Goal: Information Seeking & Learning: Learn about a topic

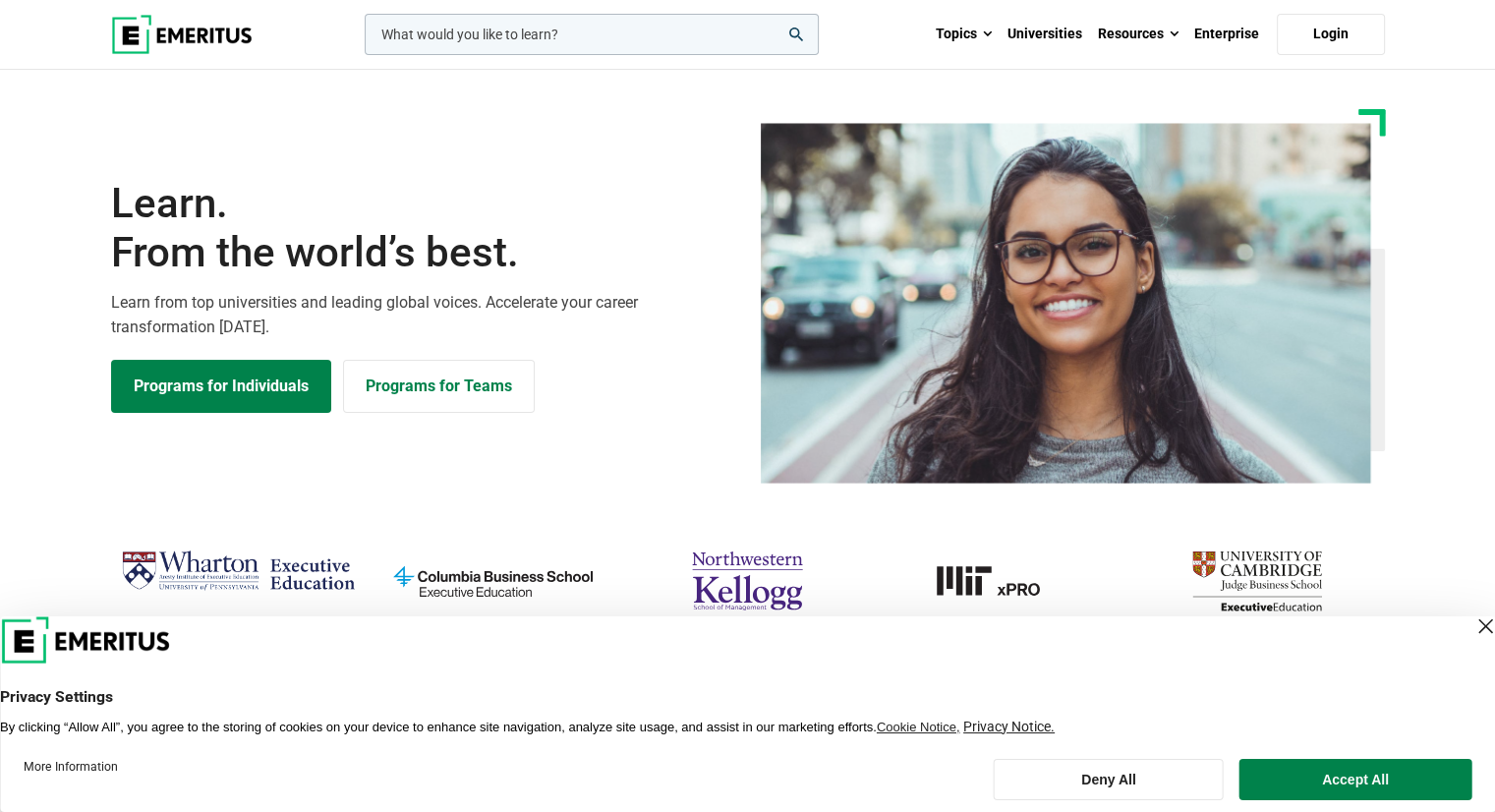
click at [1471, 629] on div "Close Layer" at bounding box center [1485, 626] width 28 height 28
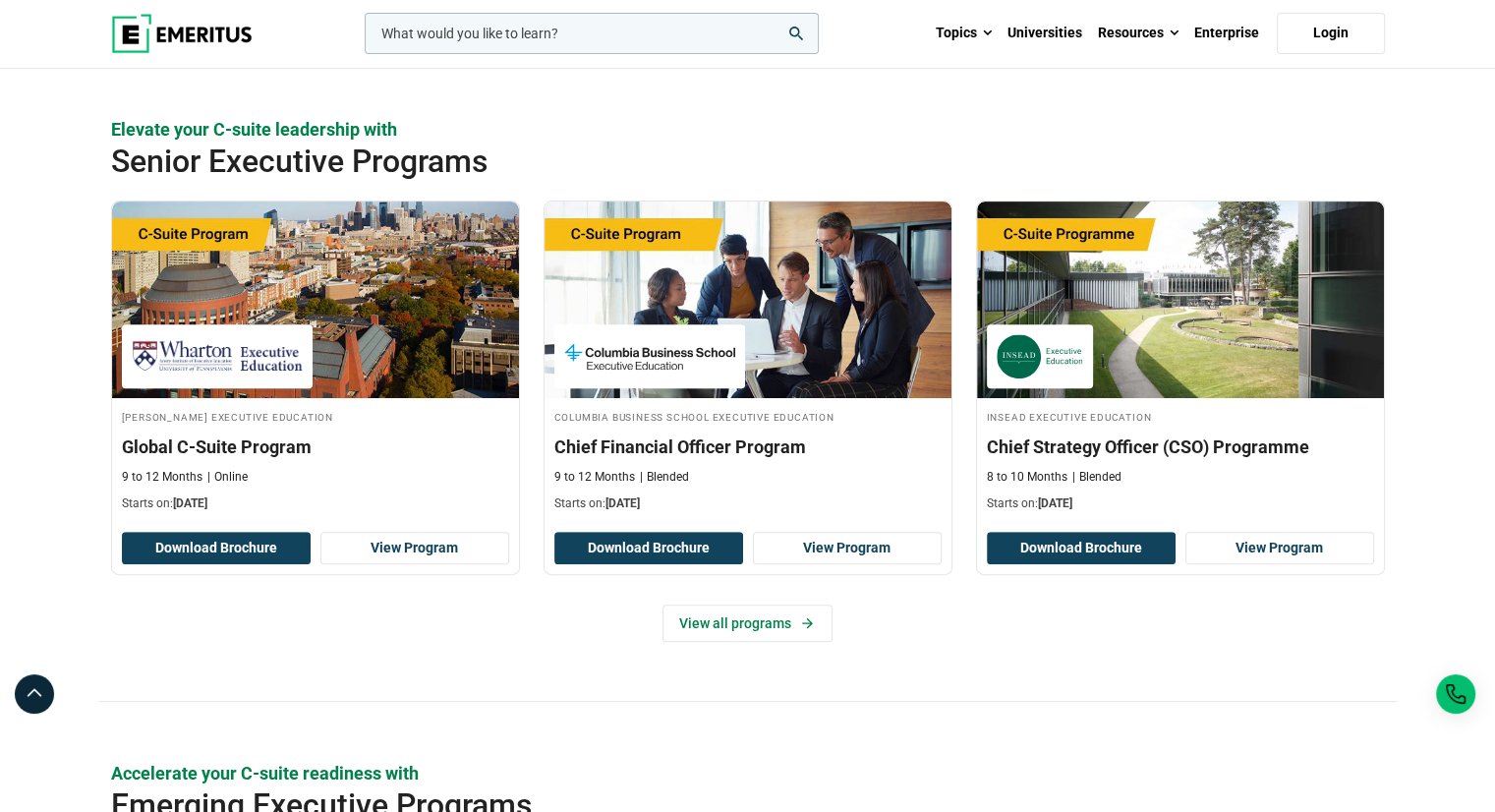
scroll to position [197, 0]
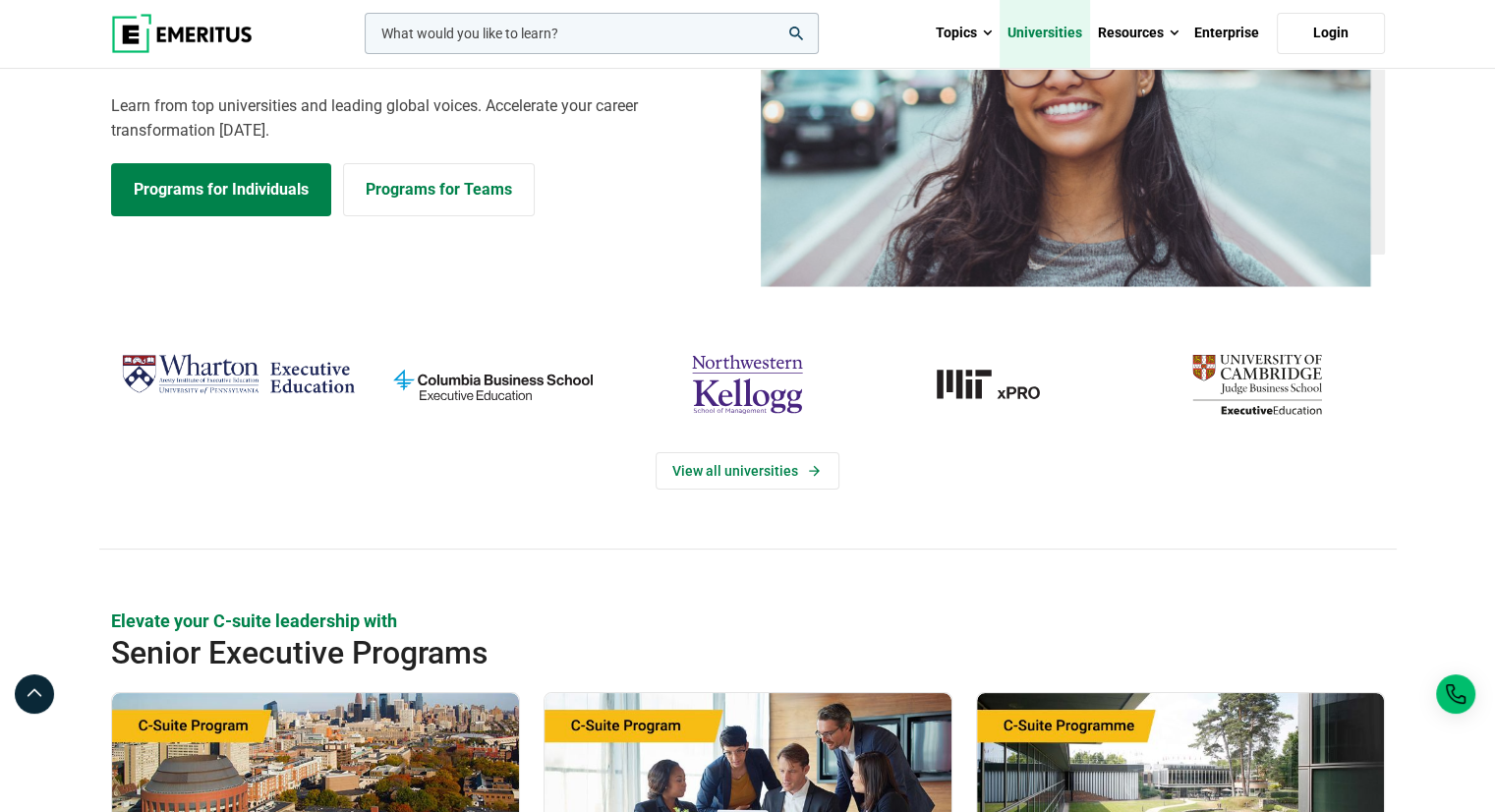
click at [1040, 36] on link "Universities" at bounding box center [1044, 33] width 91 height 69
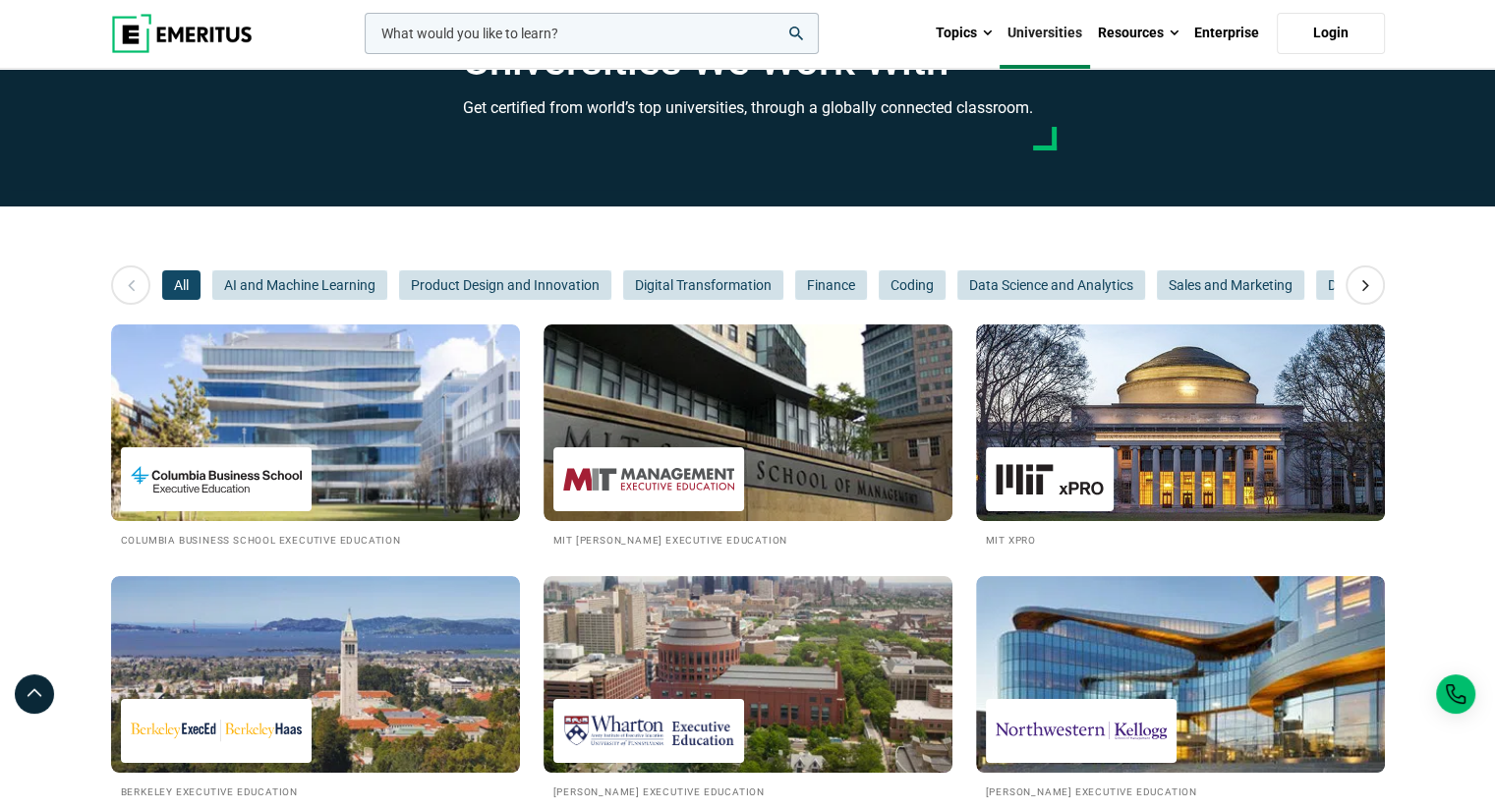
scroll to position [98, 0]
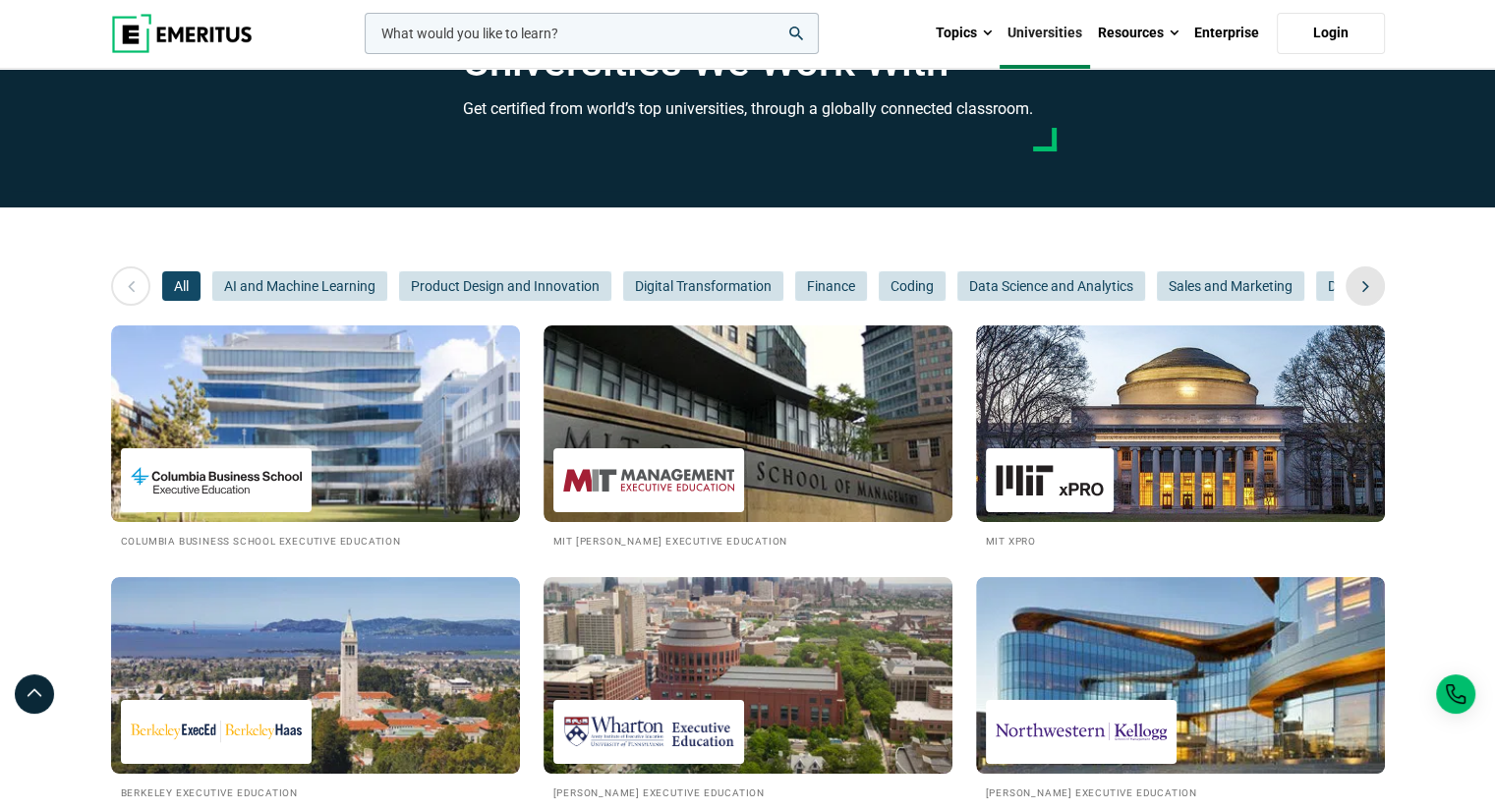
click at [1363, 288] on icon at bounding box center [1365, 286] width 34 height 35
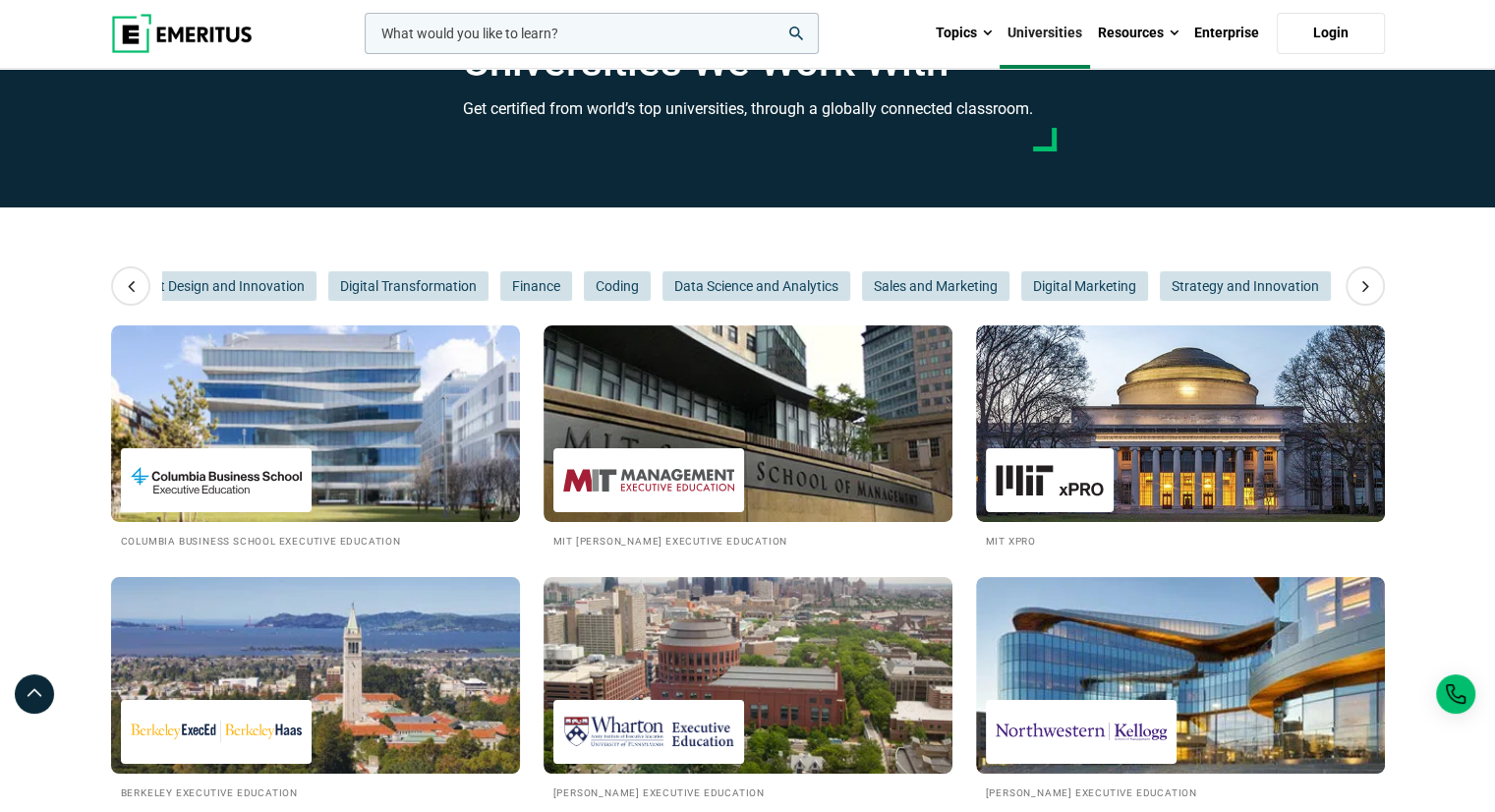
scroll to position [0, 0]
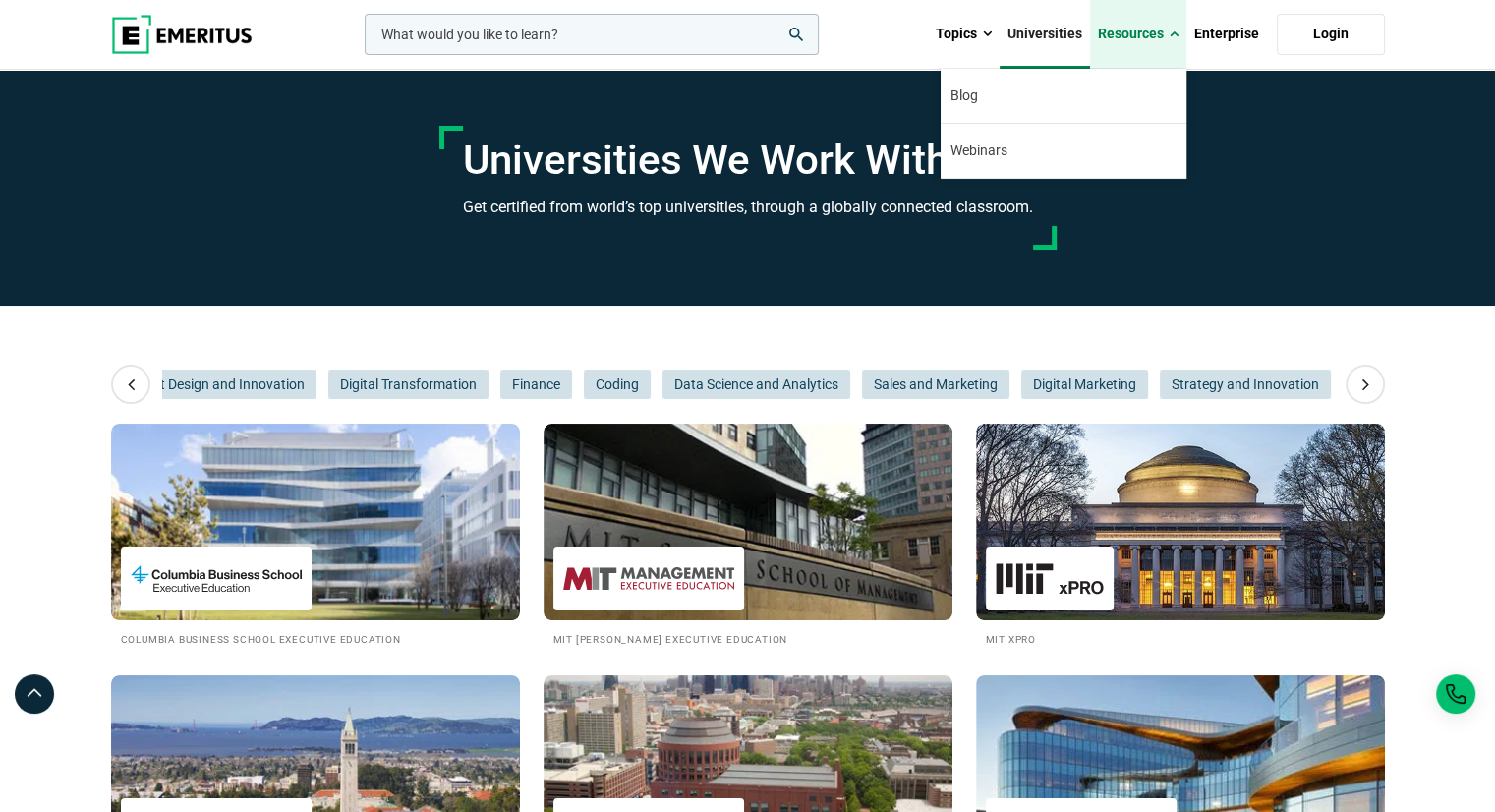
click at [1132, 32] on link "Resources" at bounding box center [1138, 34] width 96 height 69
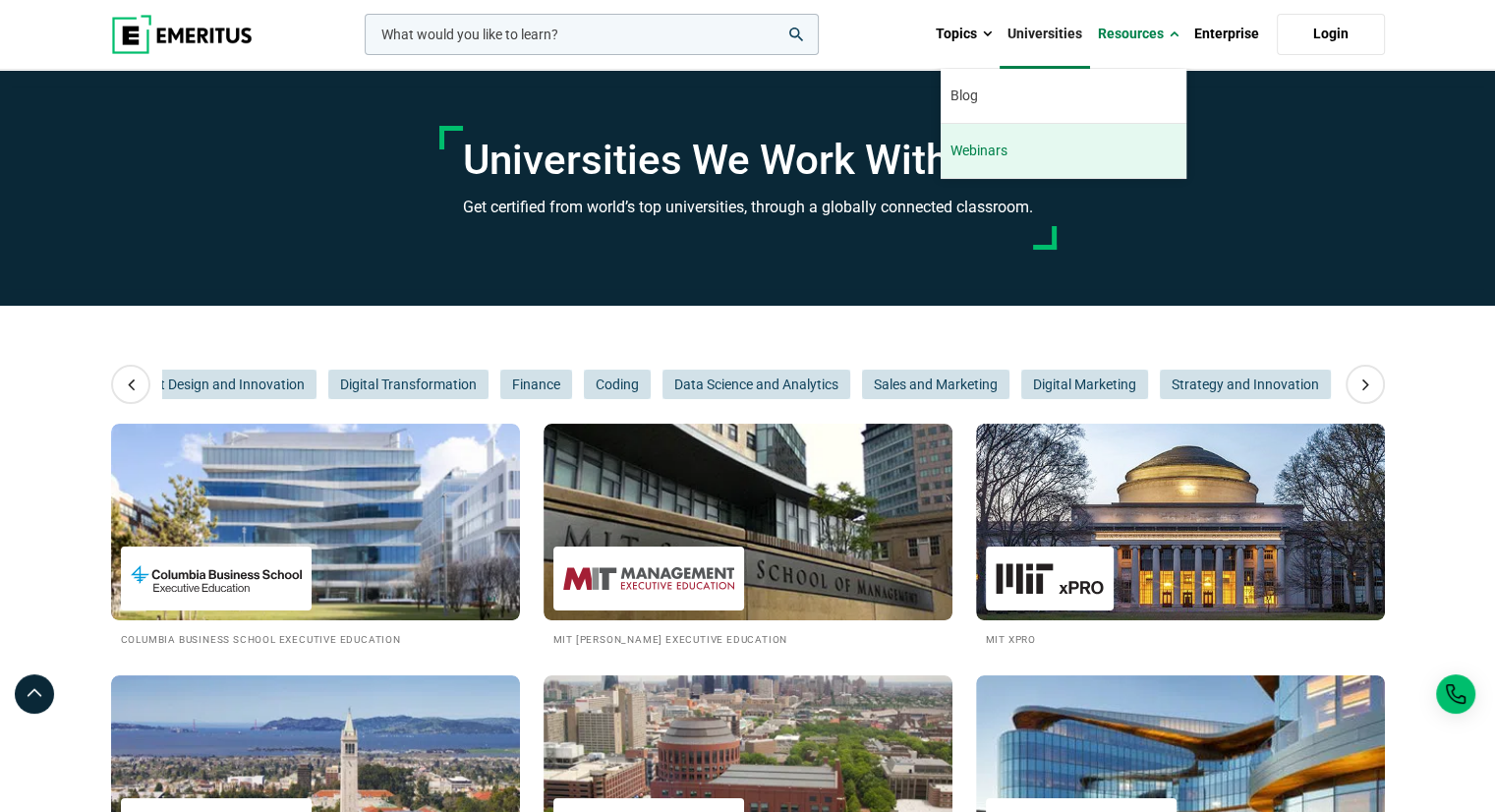
click at [993, 150] on link "Webinars" at bounding box center [1064, 151] width 246 height 54
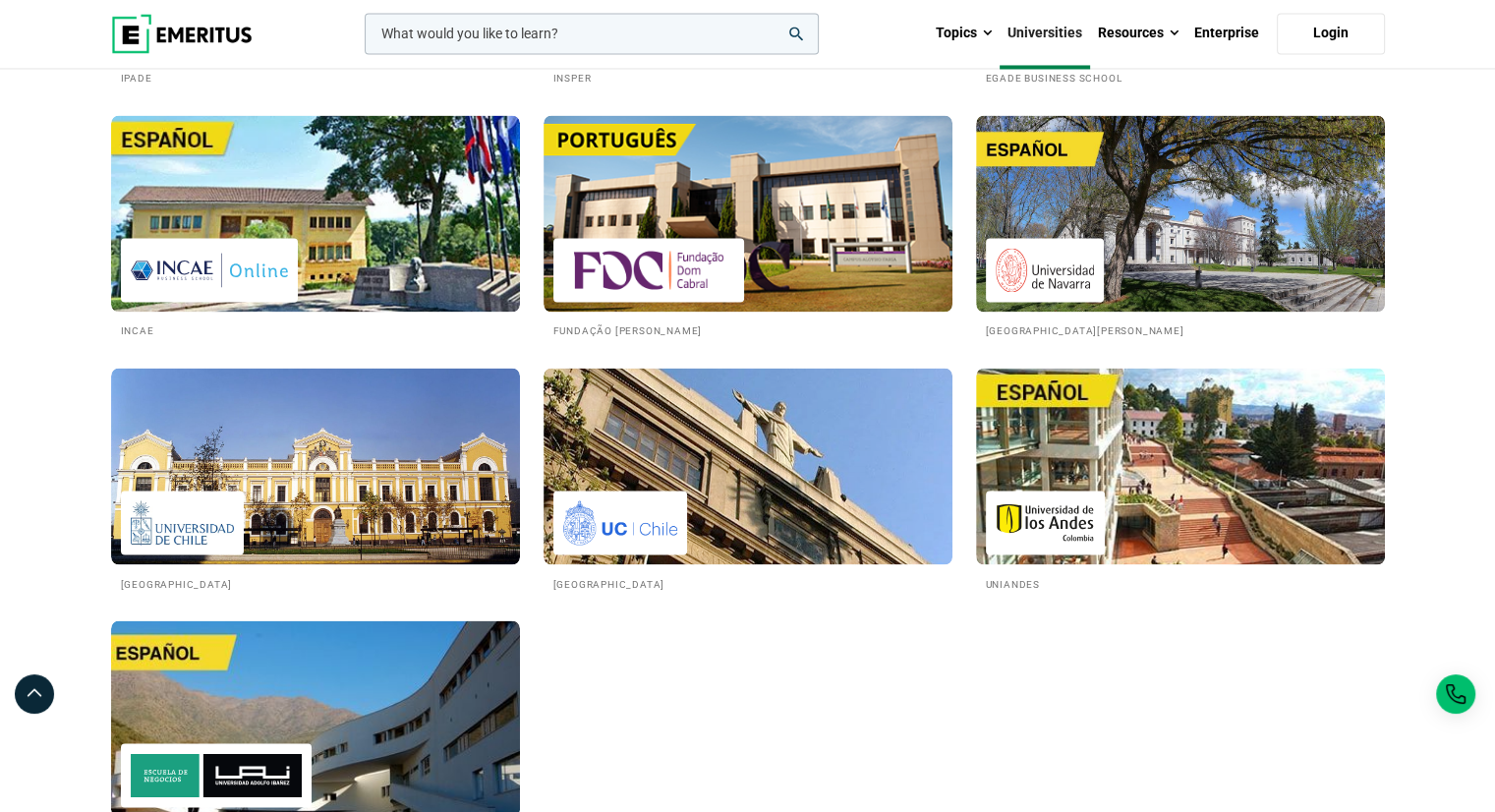
scroll to position [3440, 0]
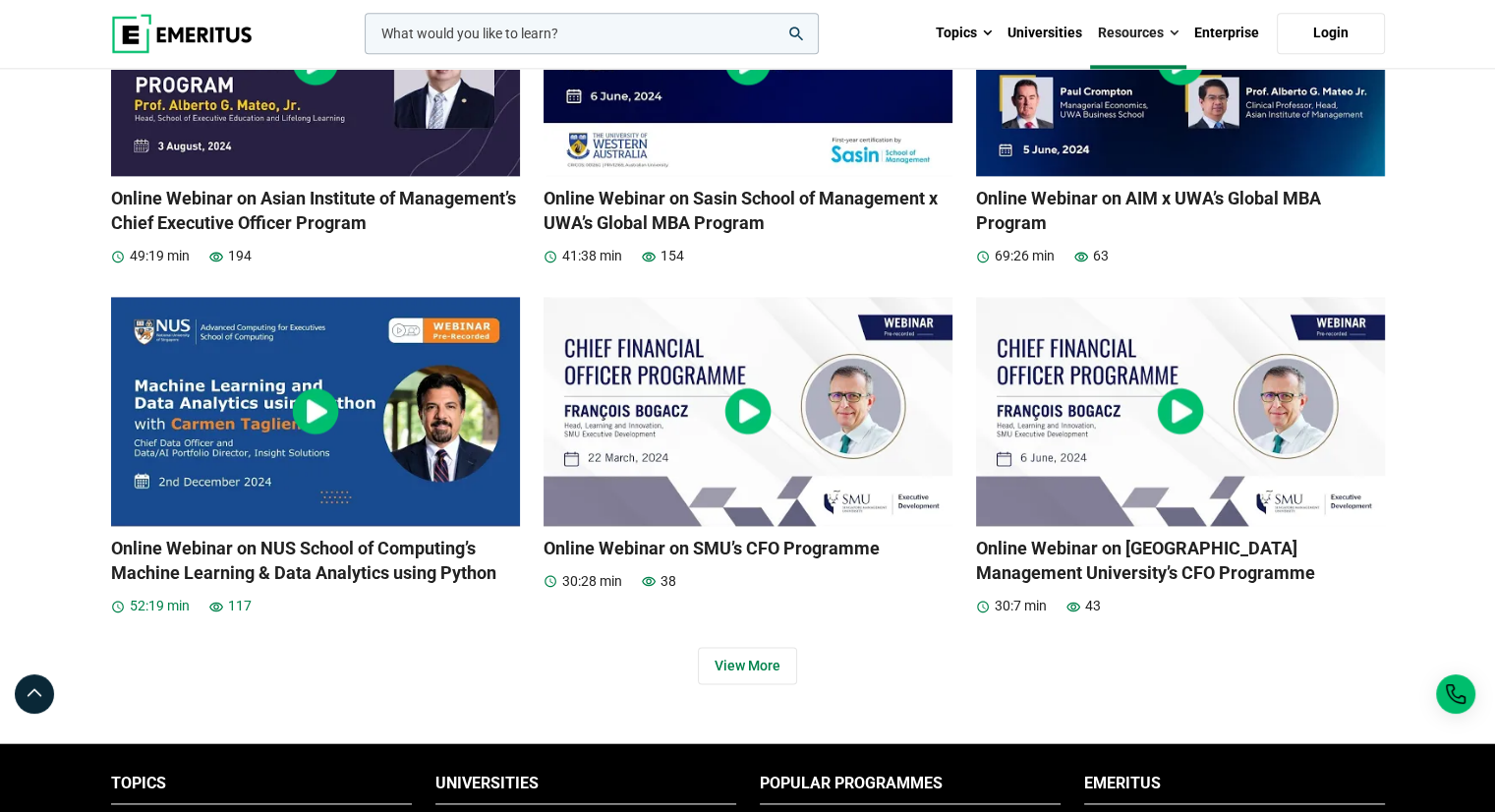
scroll to position [2654, 0]
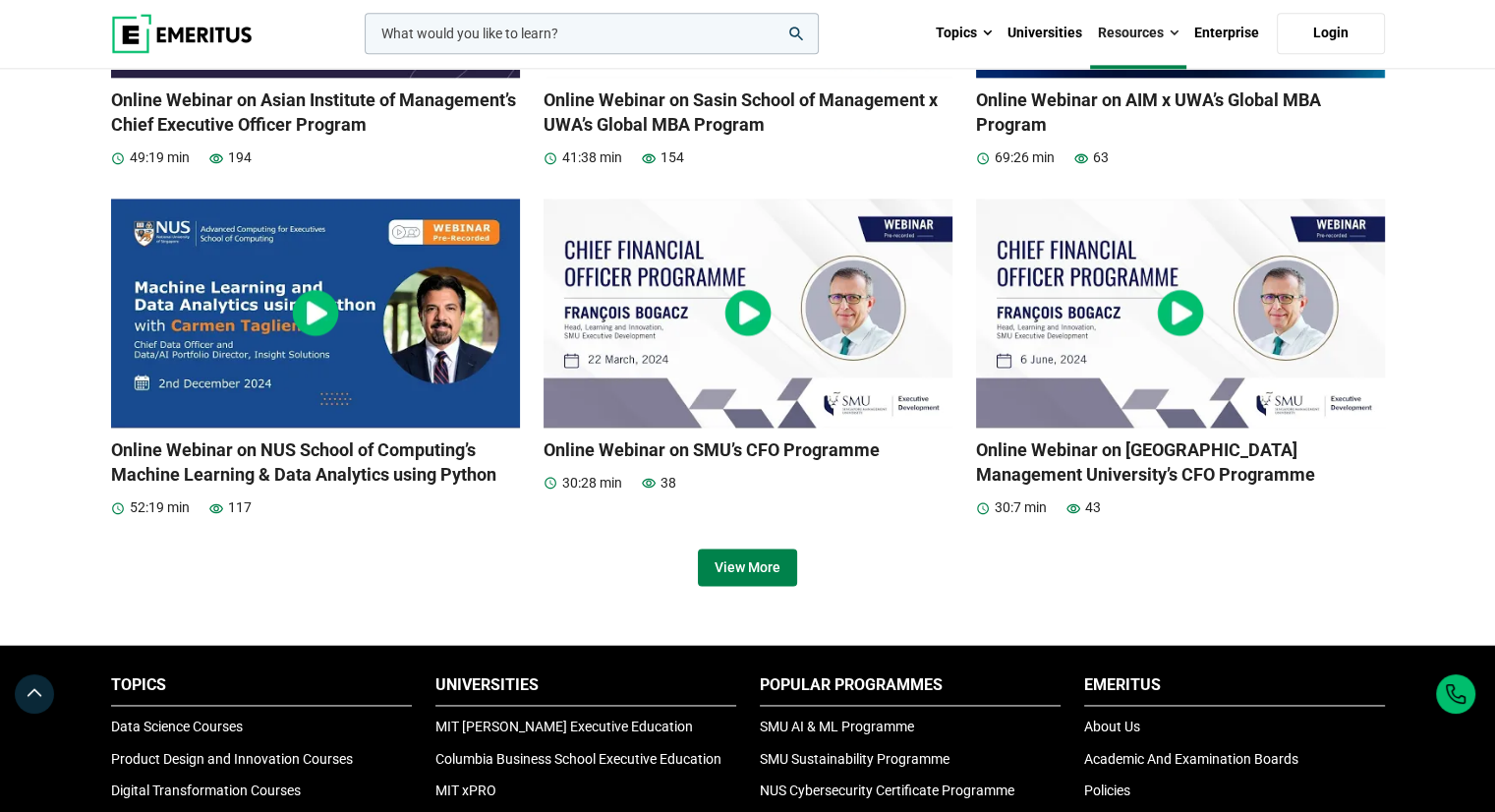
click at [757, 563] on link "View More" at bounding box center [747, 567] width 99 height 37
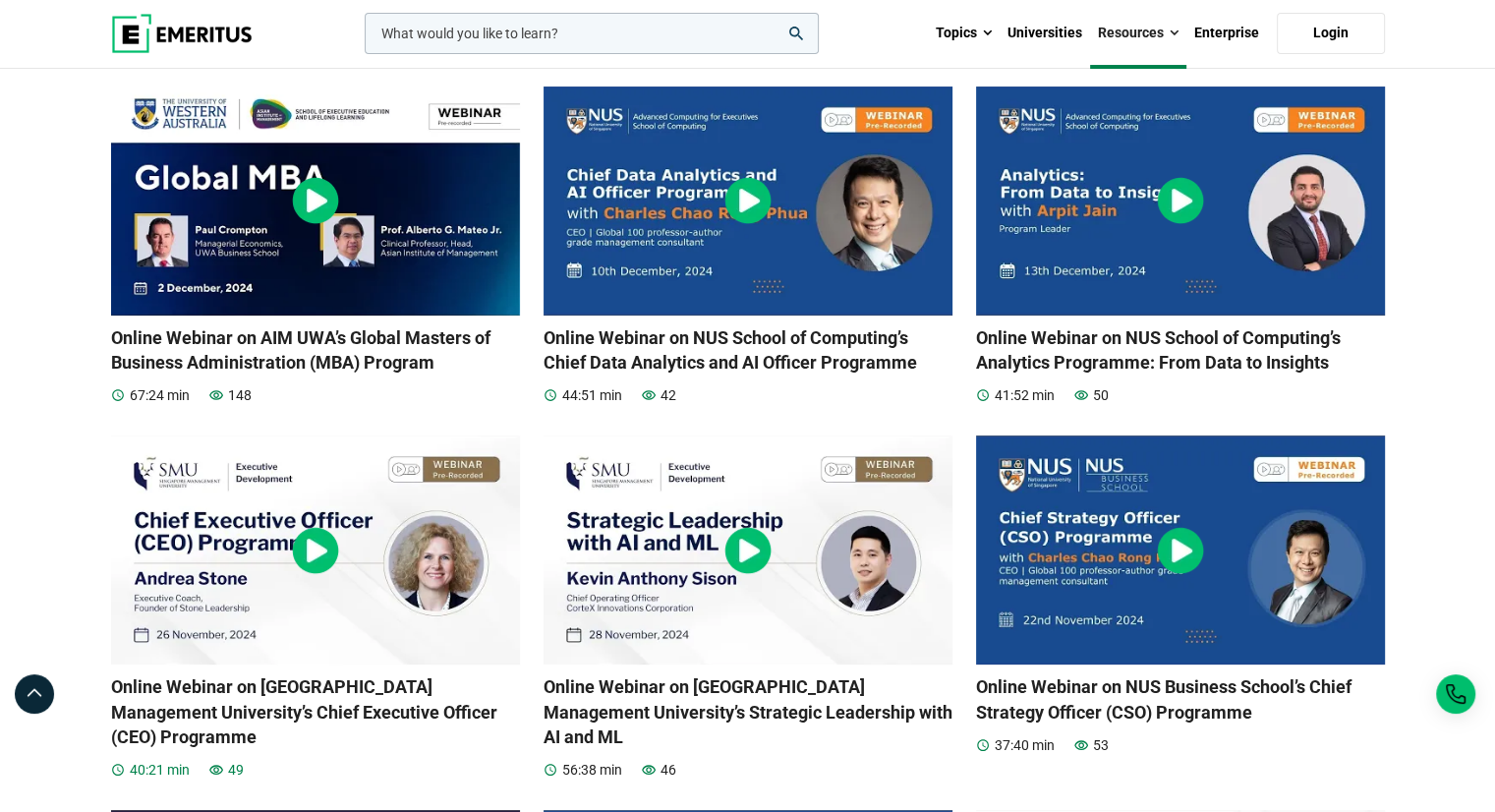
scroll to position [197, 0]
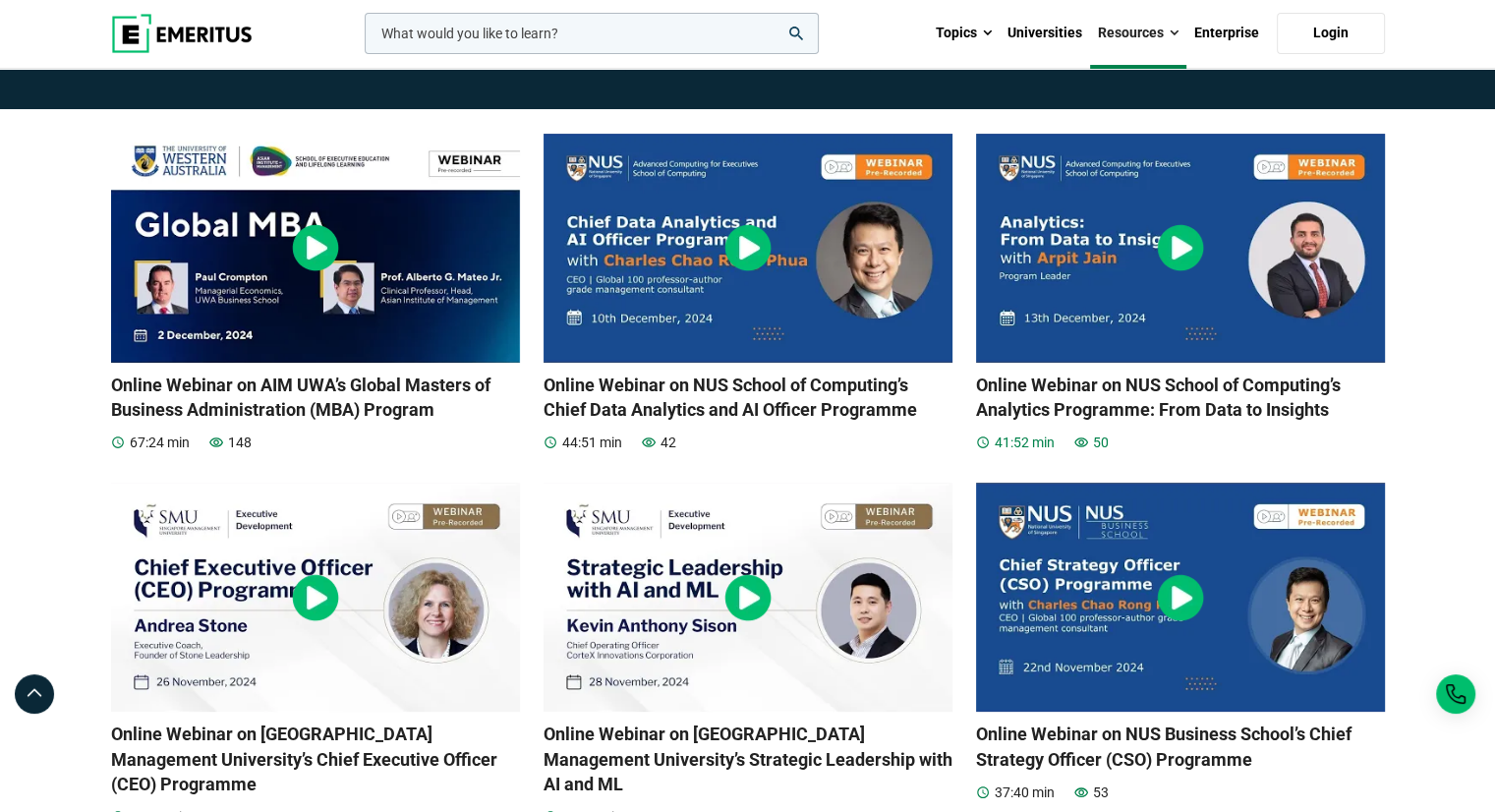
click at [1120, 255] on img at bounding box center [1179, 248] width 408 height 229
